Goal: Navigation & Orientation: Find specific page/section

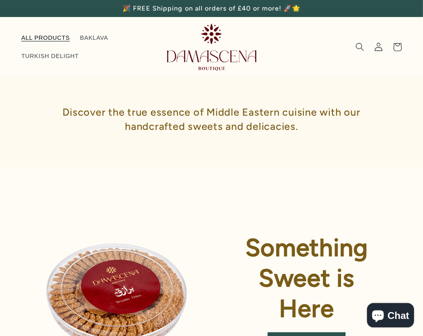
click at [32, 35] on span "ALL PRODUCTS" at bounding box center [45, 38] width 49 height 8
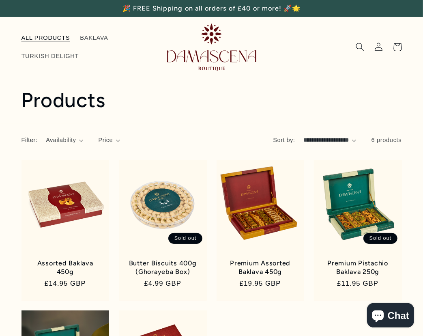
click at [197, 56] on img at bounding box center [211, 47] width 89 height 47
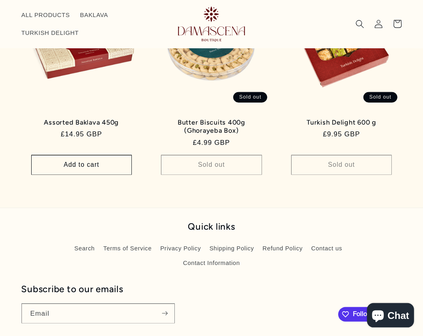
scroll to position [749, 0]
